Goal: Information Seeking & Learning: Learn about a topic

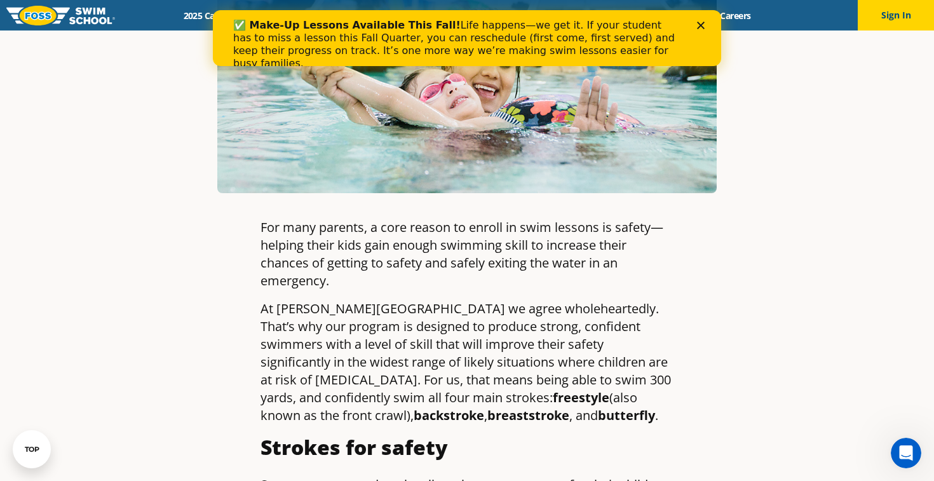
click at [698, 23] on polygon "Close" at bounding box center [701, 26] width 8 height 8
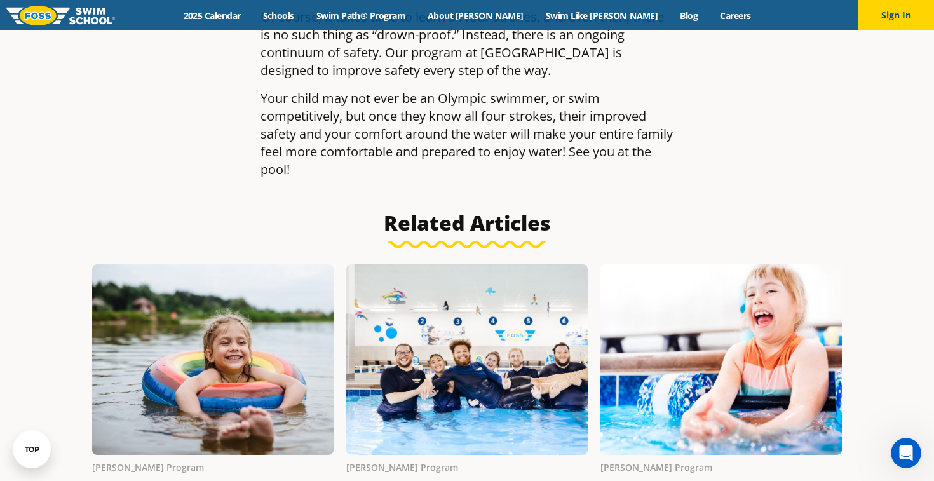
scroll to position [2381, 0]
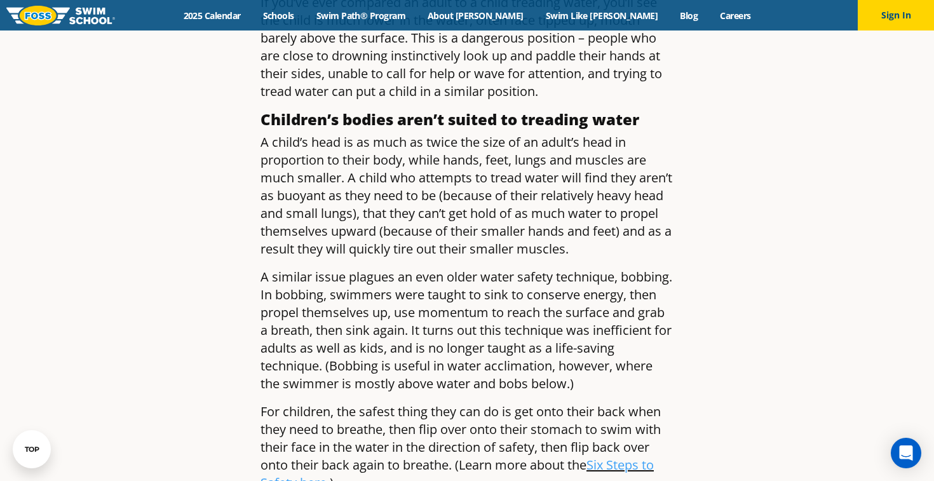
scroll to position [987, 0]
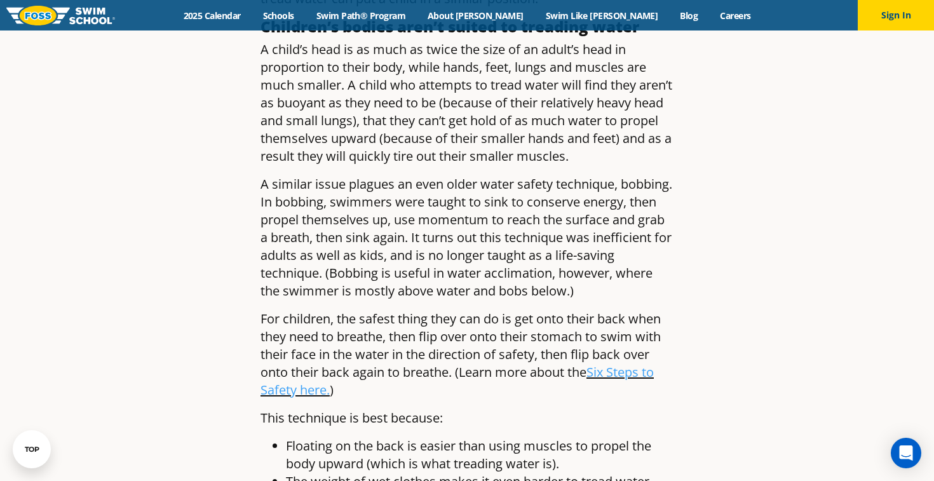
click at [241, 269] on article "Why Treading Water is a Dangerous Safety Skill to Teach a Young Child | [PERSON…" at bounding box center [467, 37] width 750 height 1898
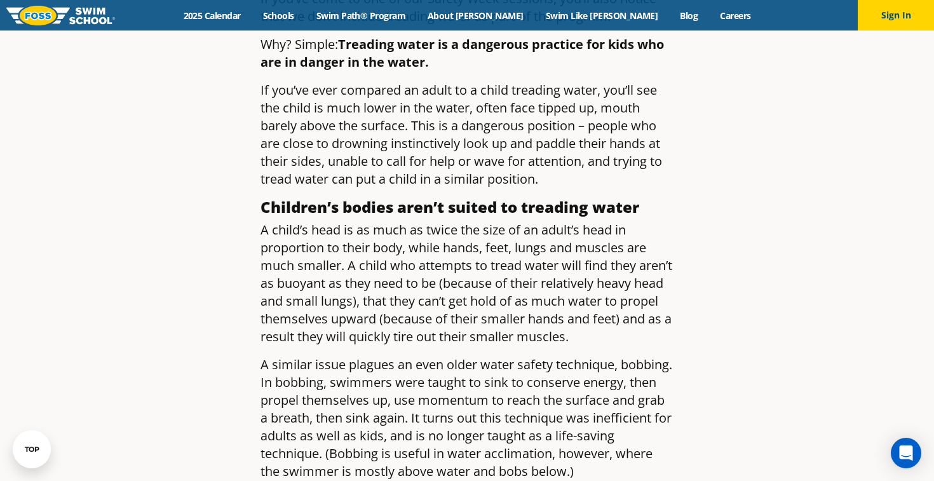
scroll to position [804, 0]
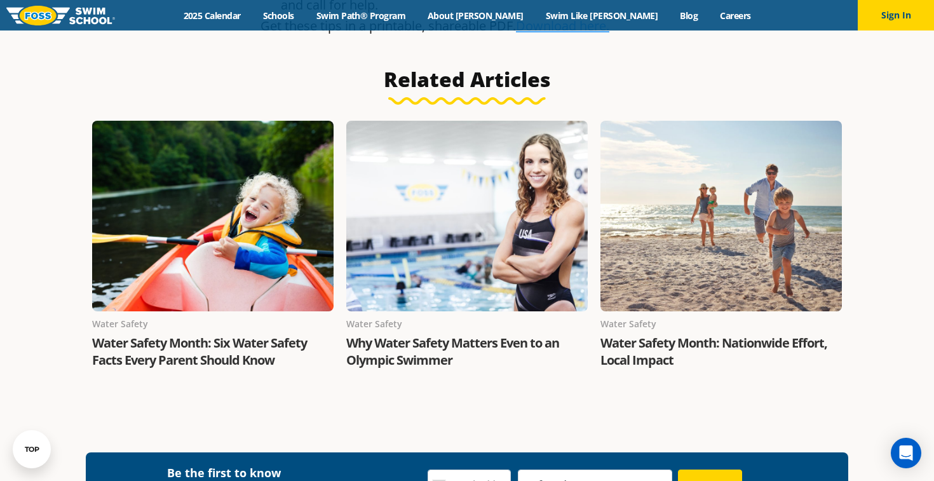
scroll to position [1582, 0]
